Goal: Find specific page/section: Find specific page/section

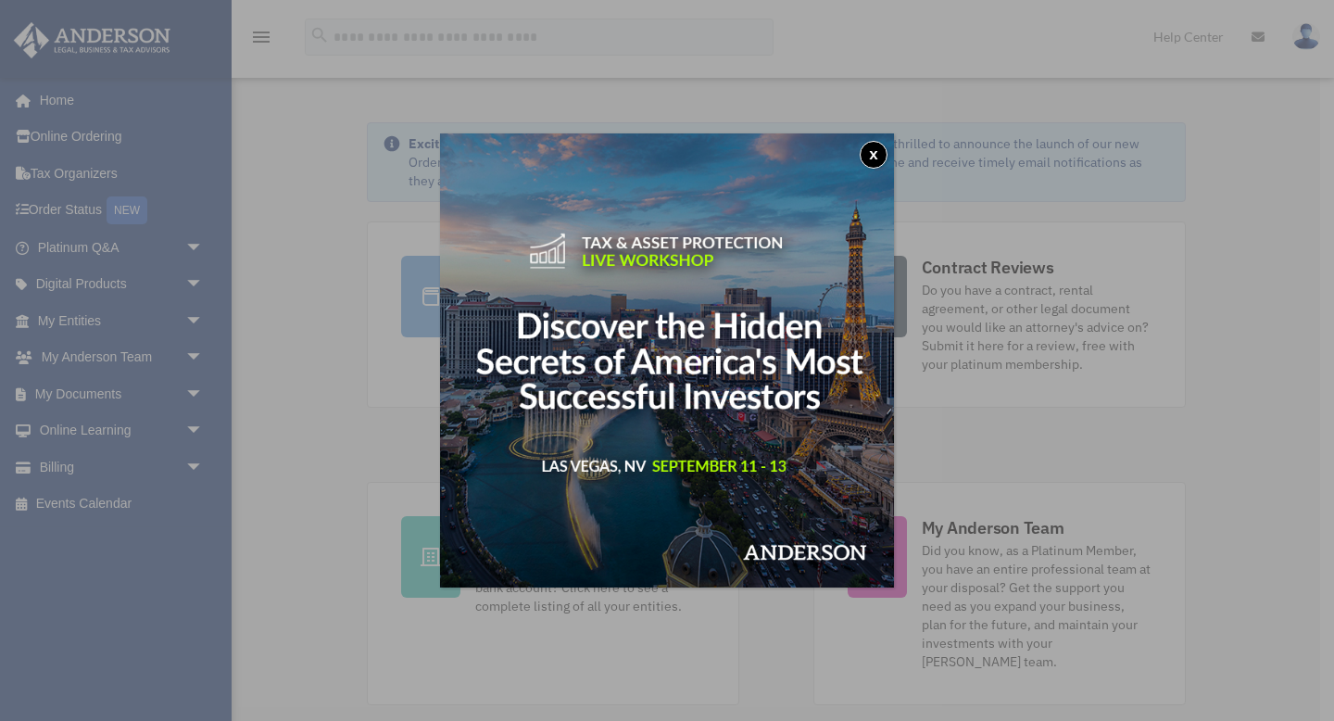
click at [870, 154] on button "x" at bounding box center [873, 155] width 28 height 28
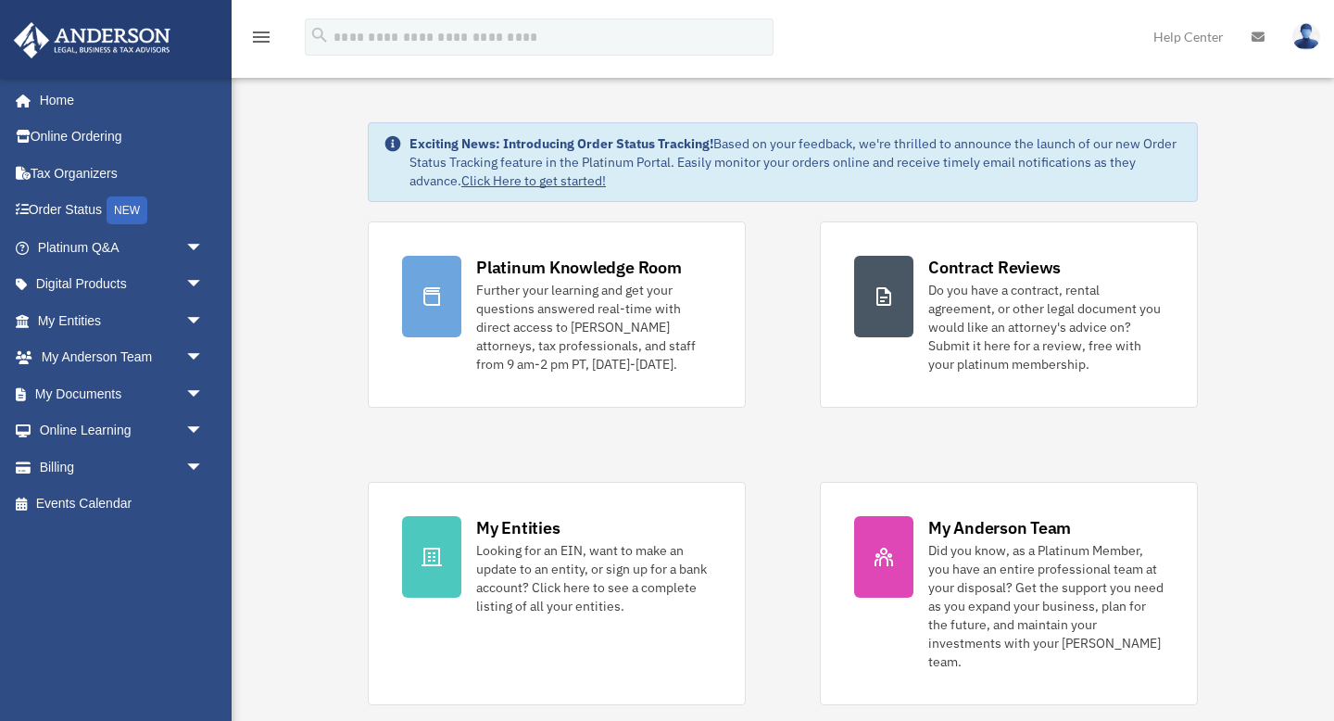
click at [1264, 33] on link at bounding box center [1257, 36] width 41 height 73
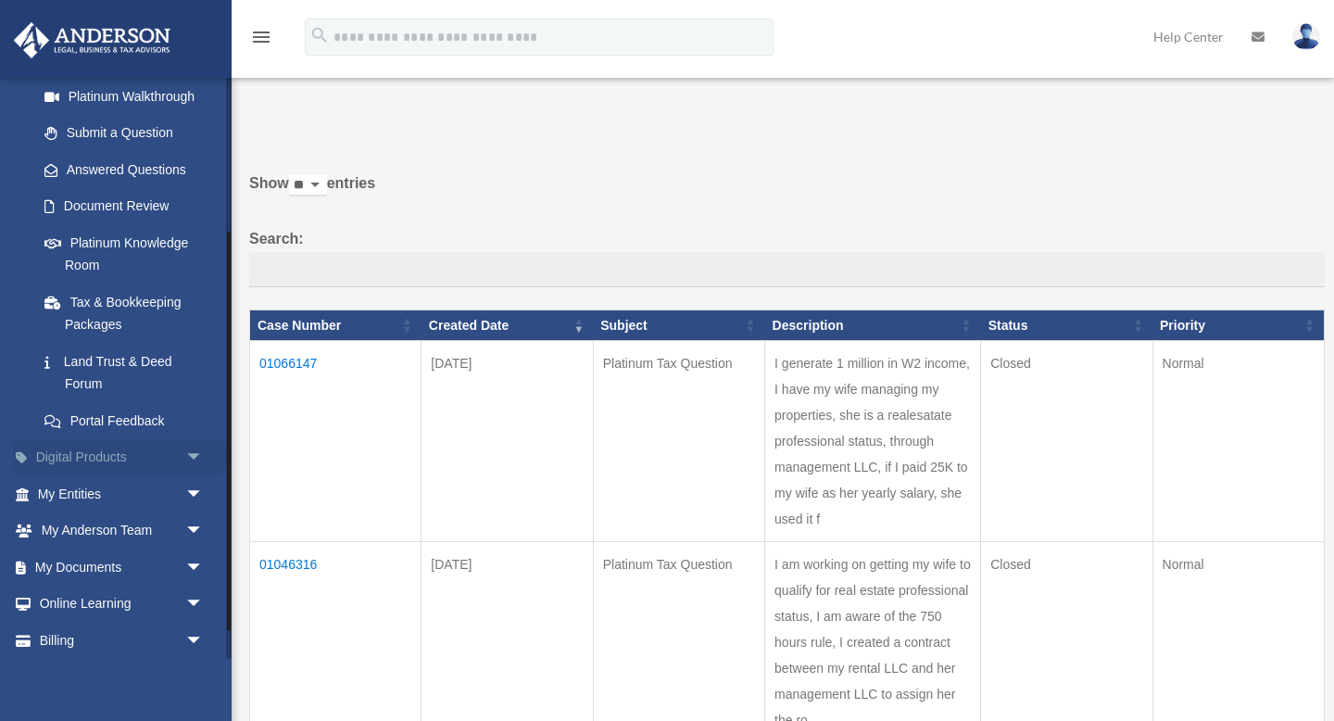
scroll to position [265, 0]
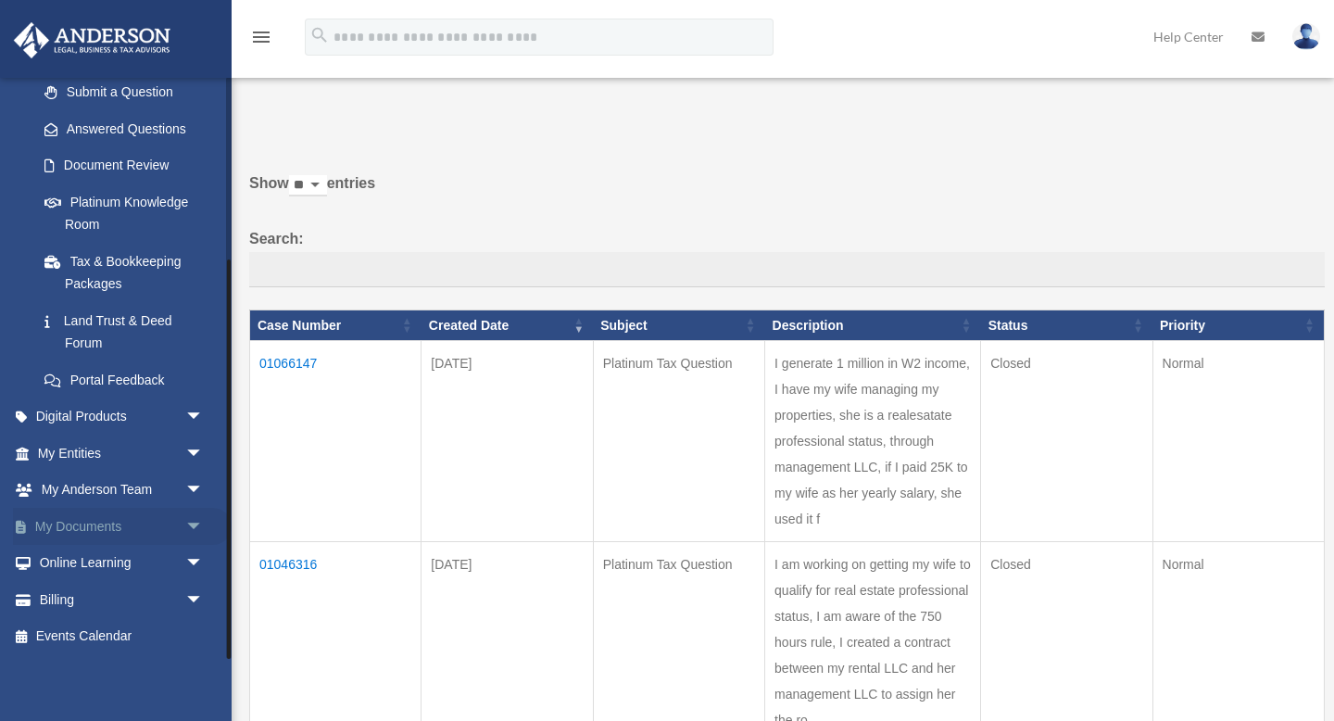
click at [101, 532] on link "My Documents arrow_drop_down" at bounding box center [122, 526] width 219 height 37
click at [204, 520] on span "arrow_drop_down" at bounding box center [203, 527] width 37 height 38
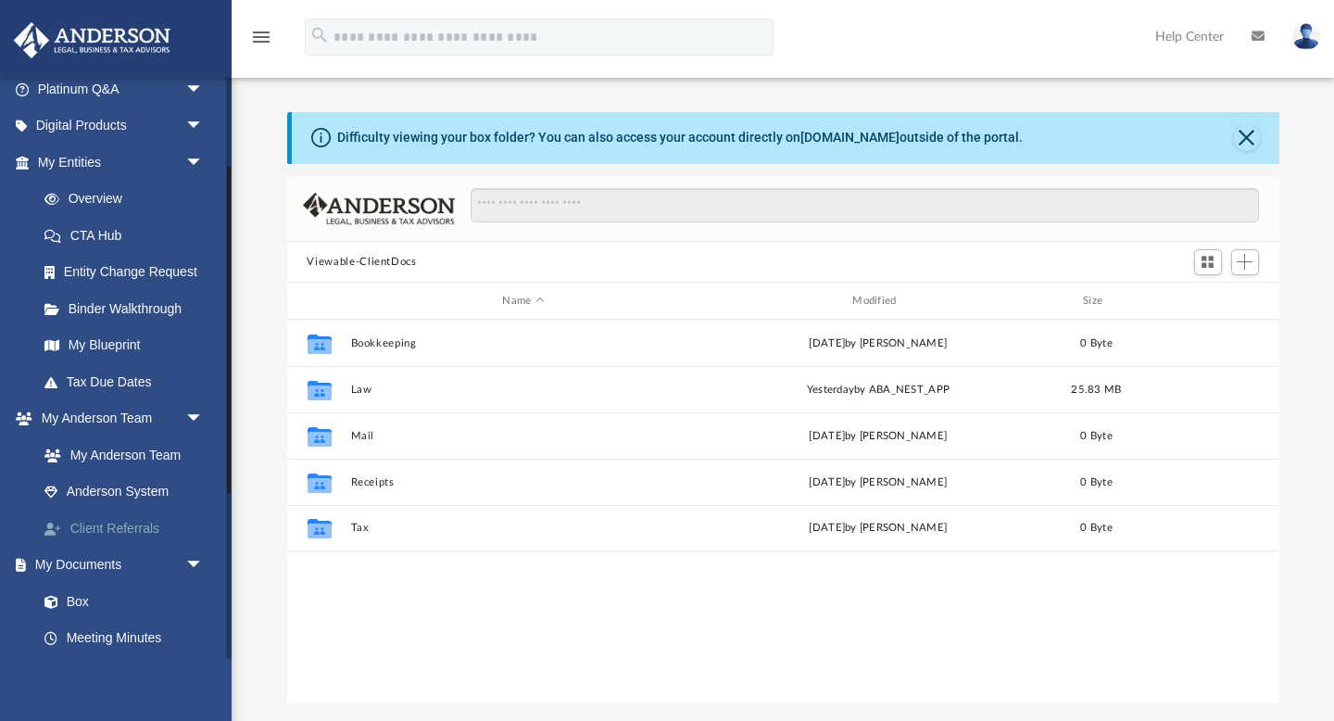
scroll to position [420, 992]
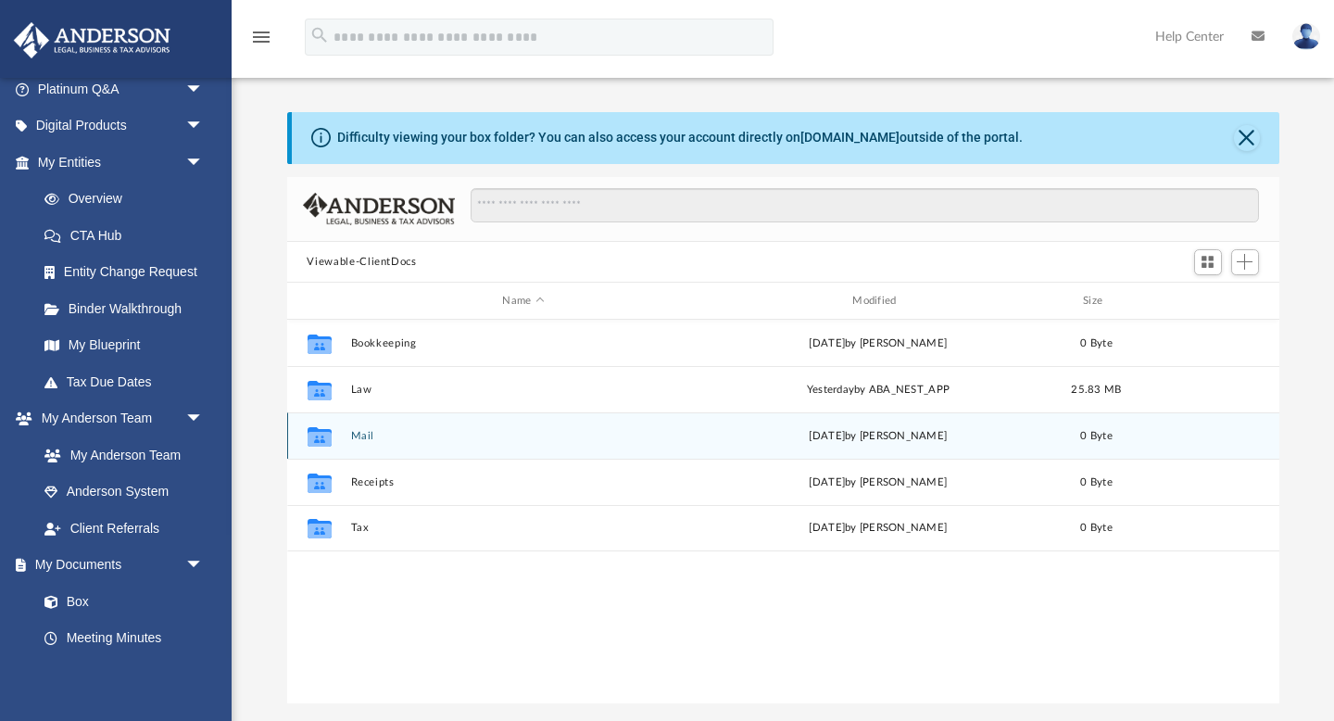
click at [381, 427] on div "Collaborated Folder Mail Fri Mar 21 2025 by Charles Rogler 0 Byte" at bounding box center [783, 435] width 992 height 46
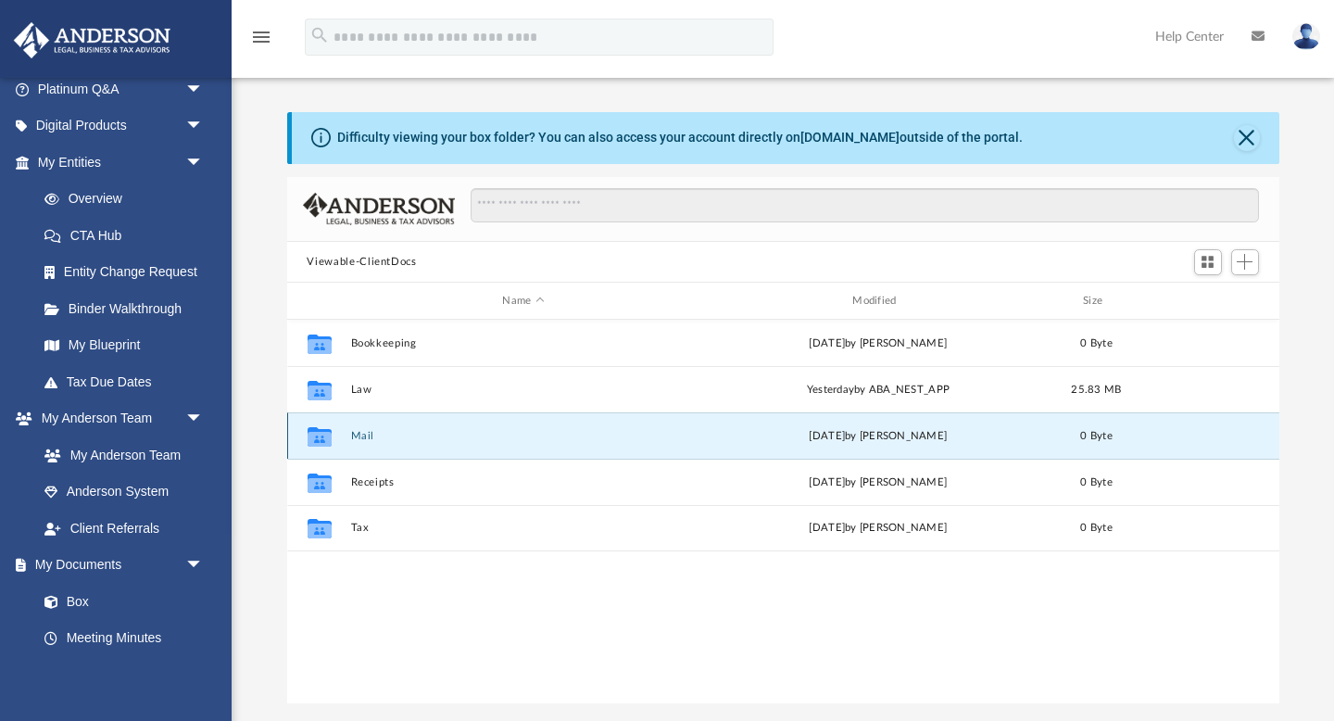
click at [335, 433] on div "Collaborated Folder" at bounding box center [318, 436] width 46 height 30
click at [334, 433] on div "Collaborated Folder" at bounding box center [318, 436] width 46 height 30
click at [678, 445] on div "Collaborated Folder Mail Fri Mar 21 2025 by Charles Rogler 0 Byte" at bounding box center [783, 435] width 992 height 46
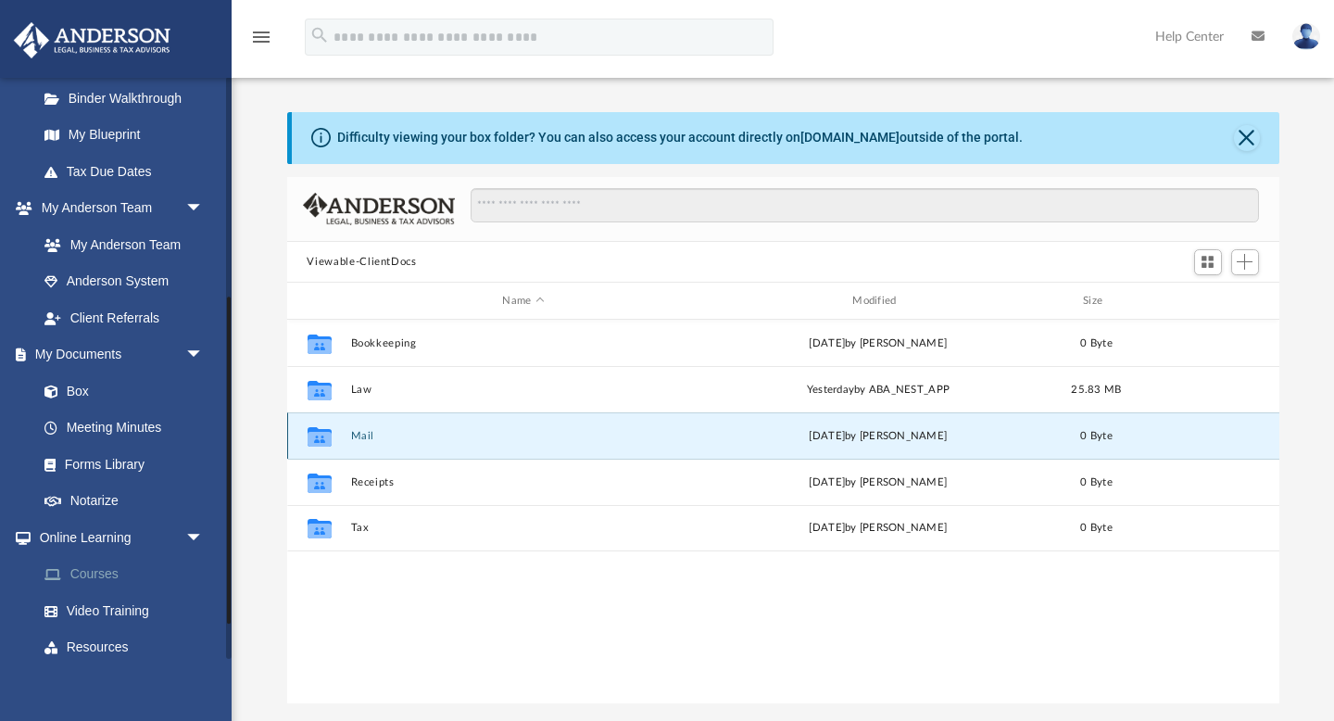
scroll to position [353, 0]
